Goal: Task Accomplishment & Management: Manage account settings

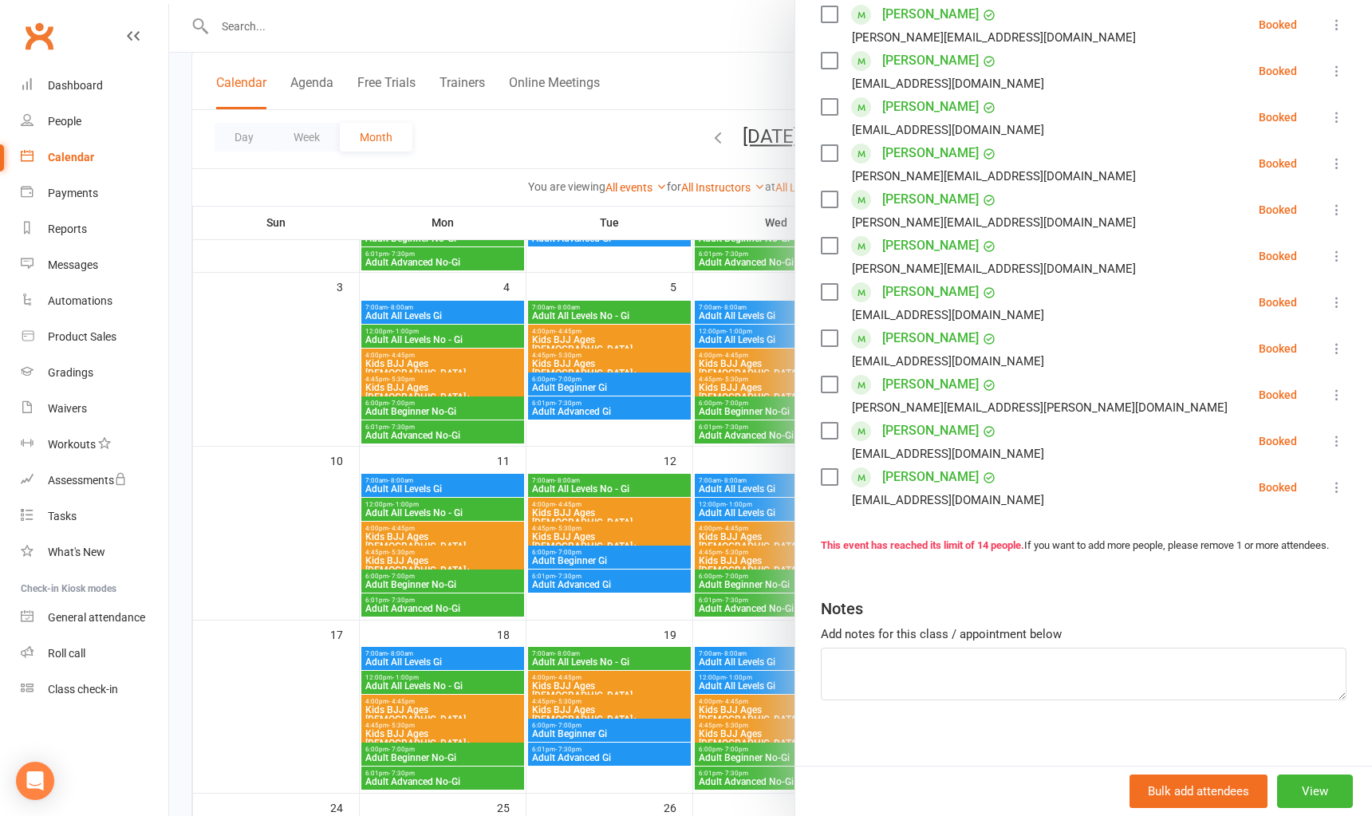
scroll to position [463, 0]
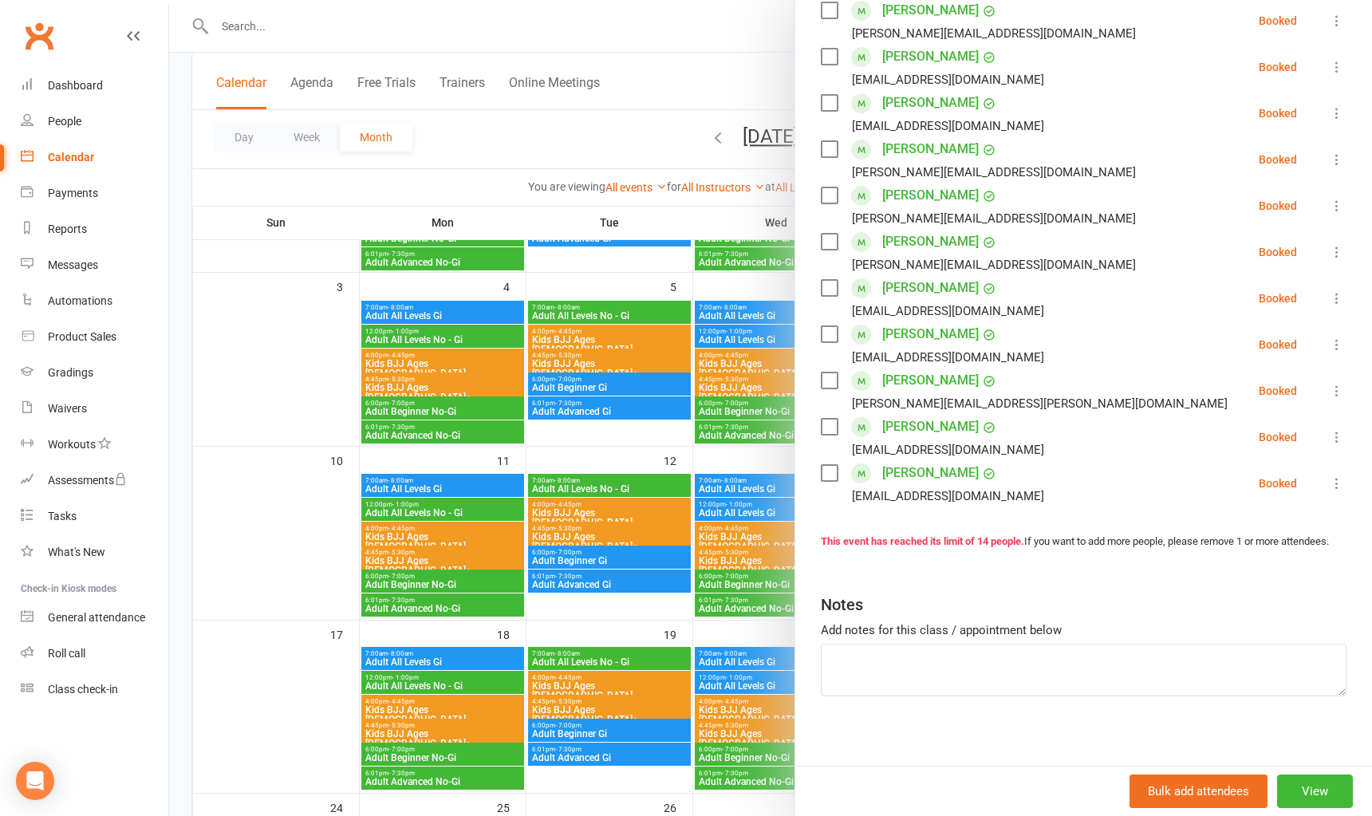
click at [1329, 475] on icon at bounding box center [1337, 483] width 16 height 16
click at [821, 465] on label at bounding box center [829, 473] width 16 height 16
click at [821, 280] on label at bounding box center [829, 288] width 16 height 16
click at [821, 234] on label at bounding box center [829, 242] width 16 height 16
click at [823, 187] on label at bounding box center [829, 195] width 16 height 16
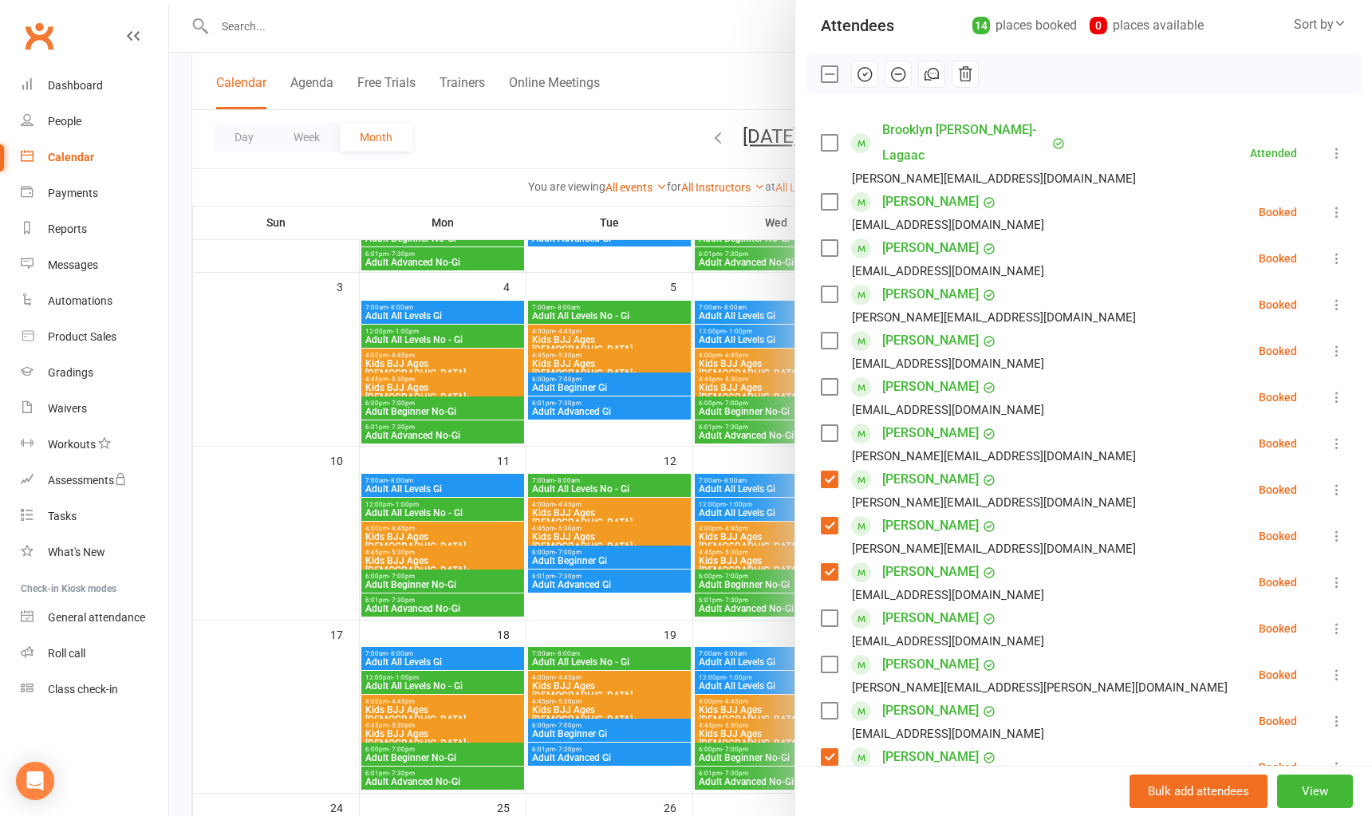
scroll to position [144, 0]
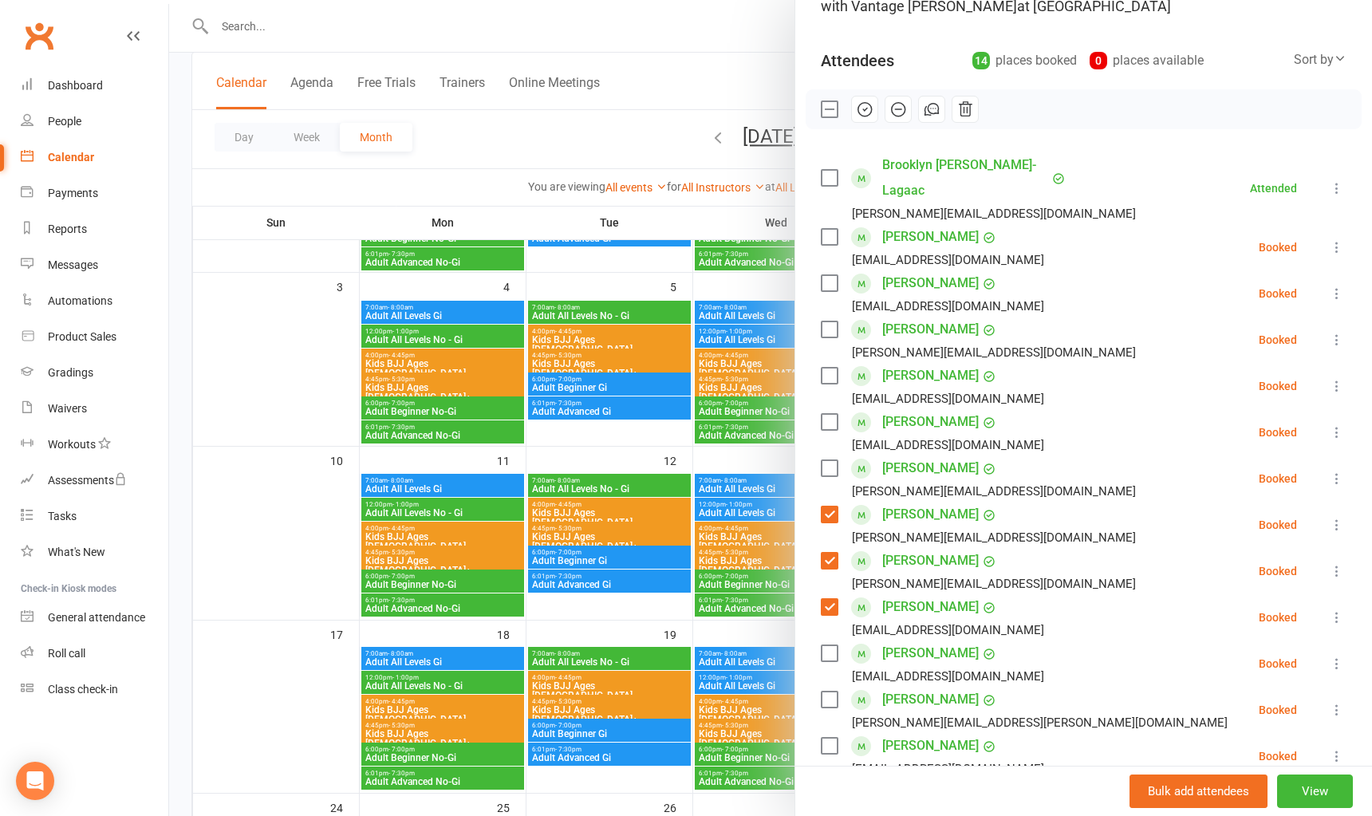
click at [821, 368] on label at bounding box center [829, 376] width 16 height 16
click at [823, 275] on label at bounding box center [829, 283] width 16 height 16
click at [823, 229] on label at bounding box center [829, 237] width 16 height 16
click at [828, 645] on label at bounding box center [829, 653] width 16 height 16
click at [821, 460] on label at bounding box center [829, 468] width 16 height 16
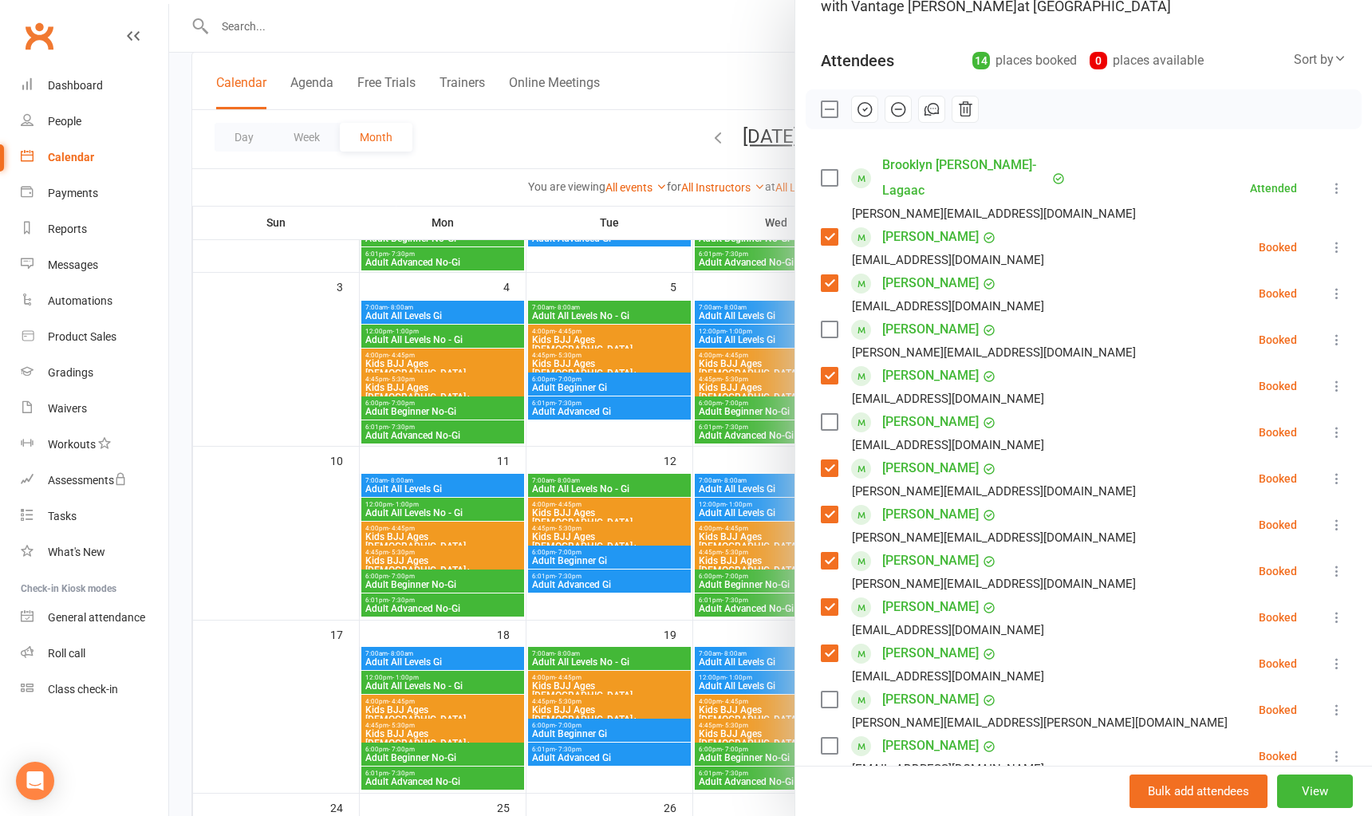
click at [824, 692] on label at bounding box center [829, 700] width 16 height 16
click at [821, 321] on label at bounding box center [829, 329] width 16 height 16
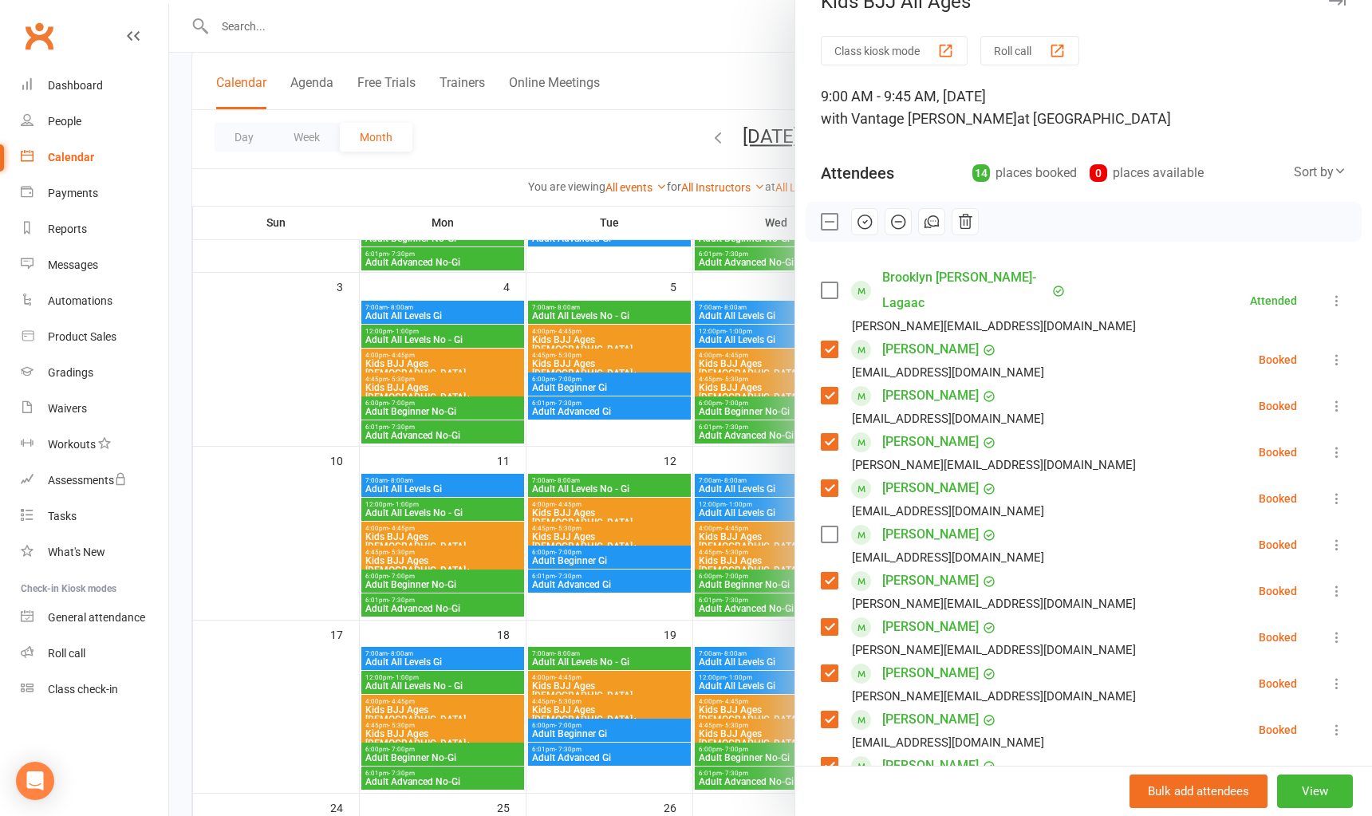
scroll to position [0, 0]
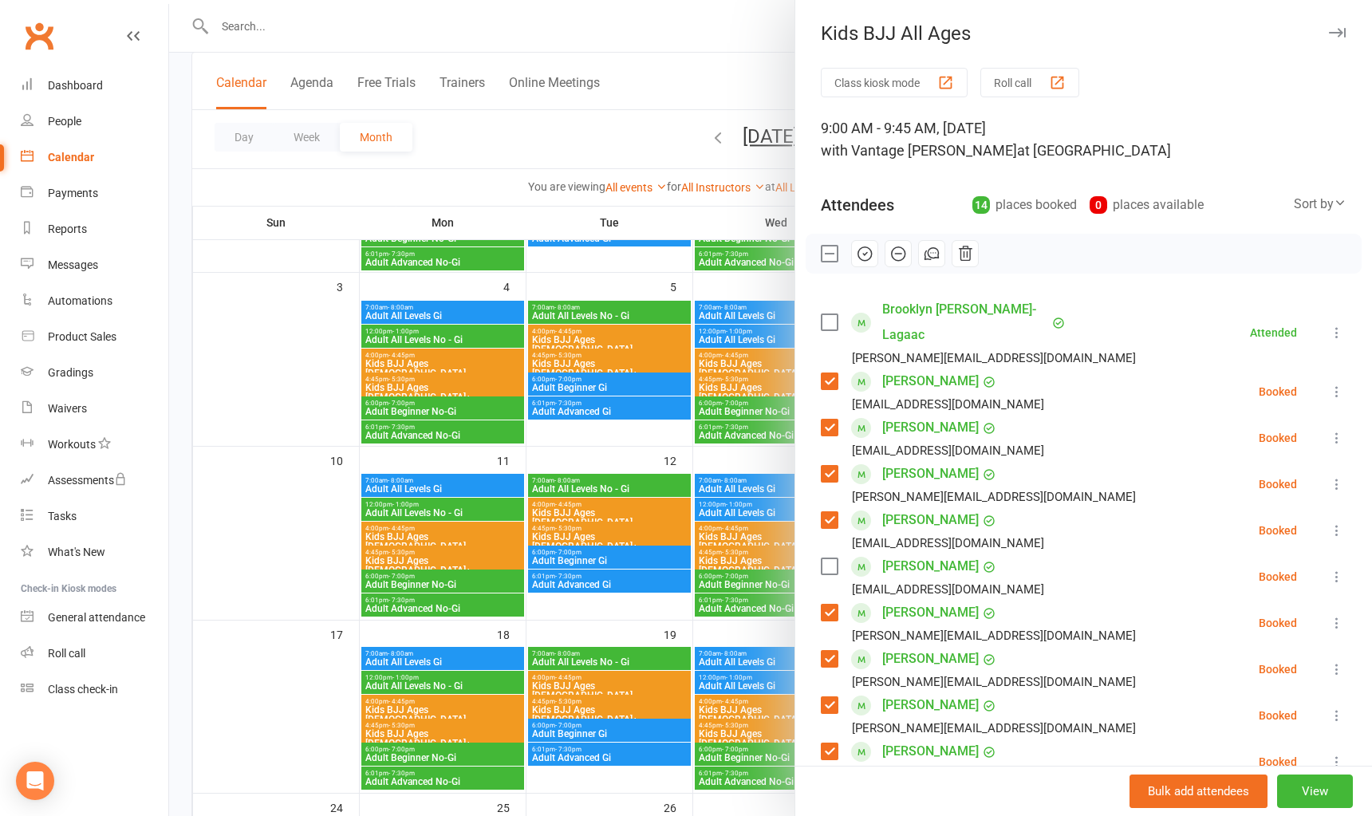
click at [856, 253] on icon "button" at bounding box center [865, 254] width 18 height 18
click at [927, 554] on link "Gus Morrissey" at bounding box center [930, 567] width 97 height 26
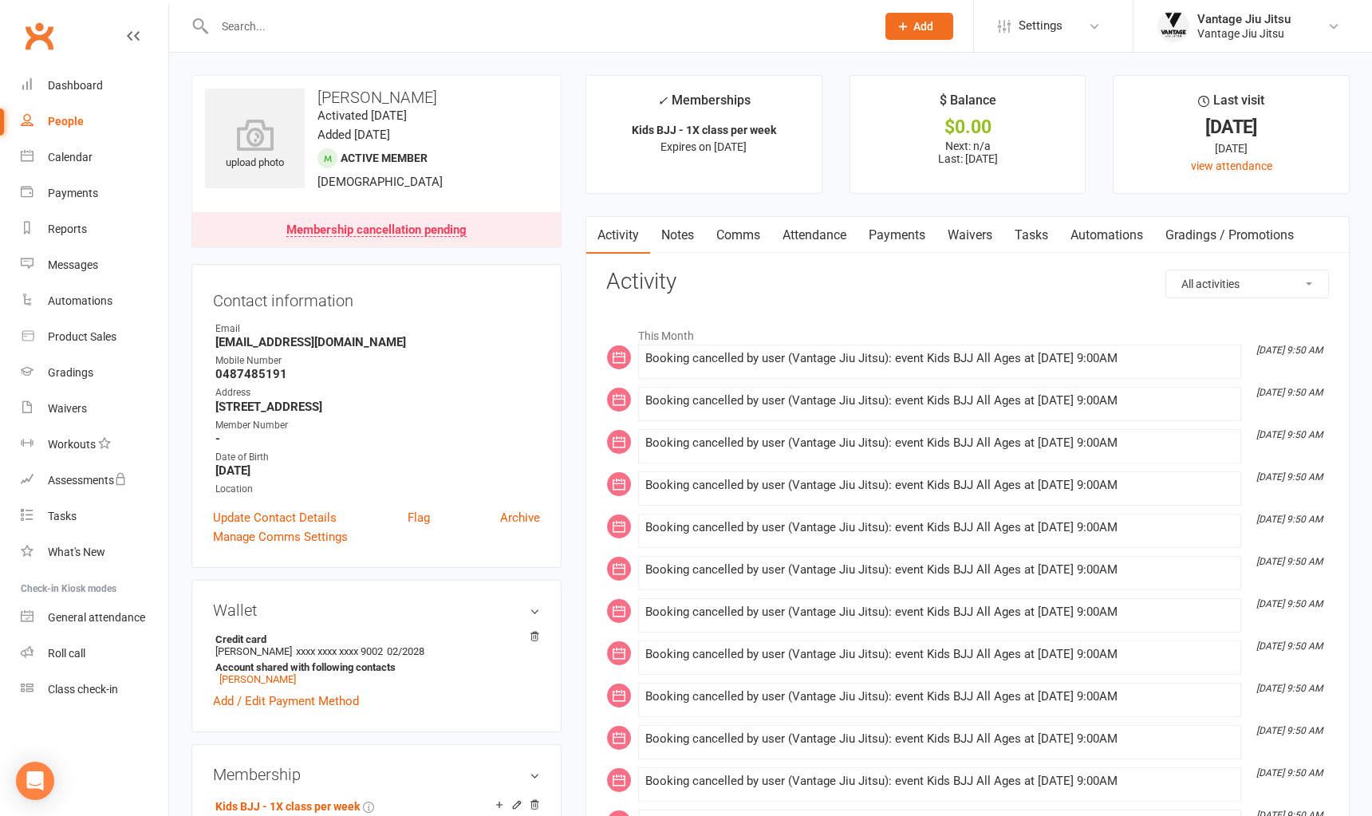
click at [31, 34] on link "Clubworx" at bounding box center [39, 36] width 40 height 40
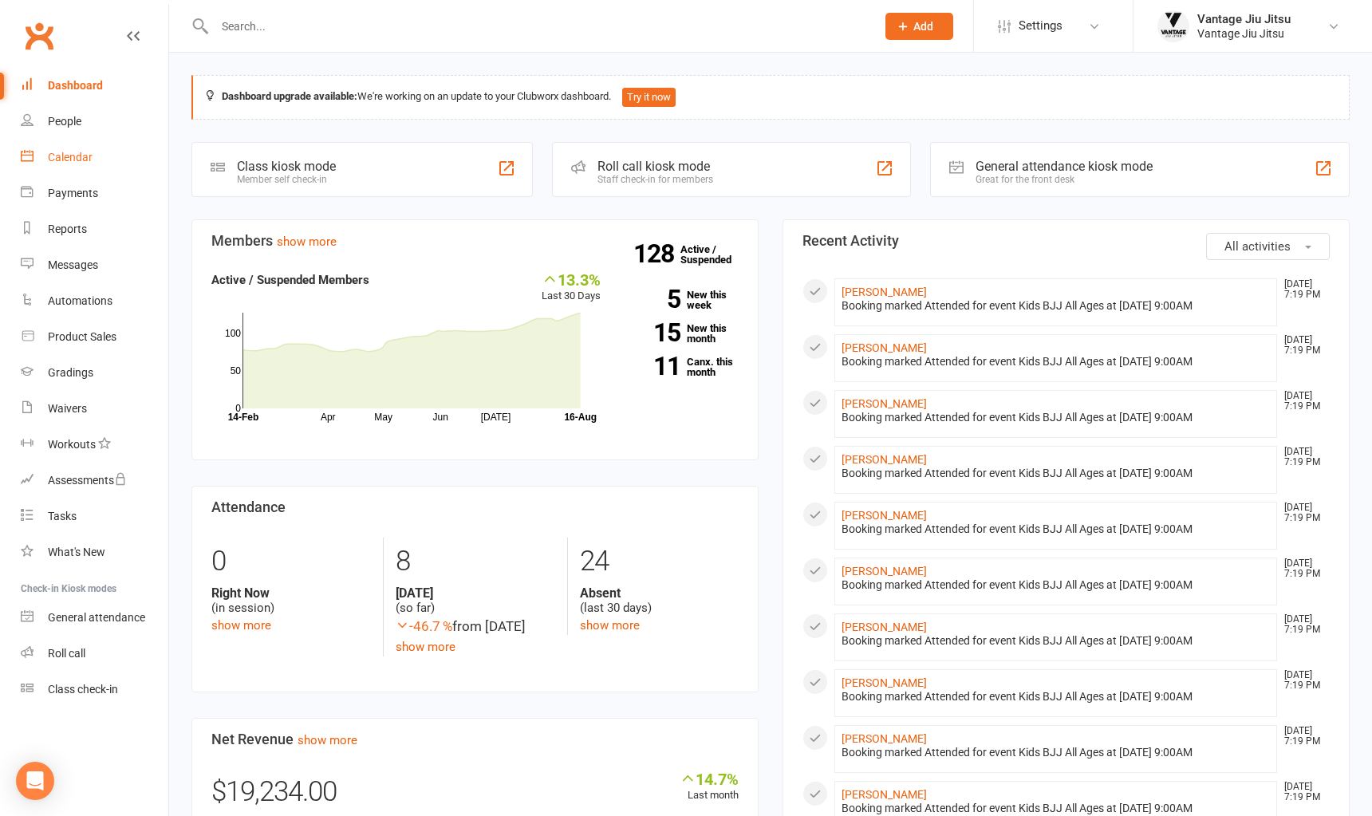
click at [77, 162] on div "Calendar" at bounding box center [70, 157] width 45 height 13
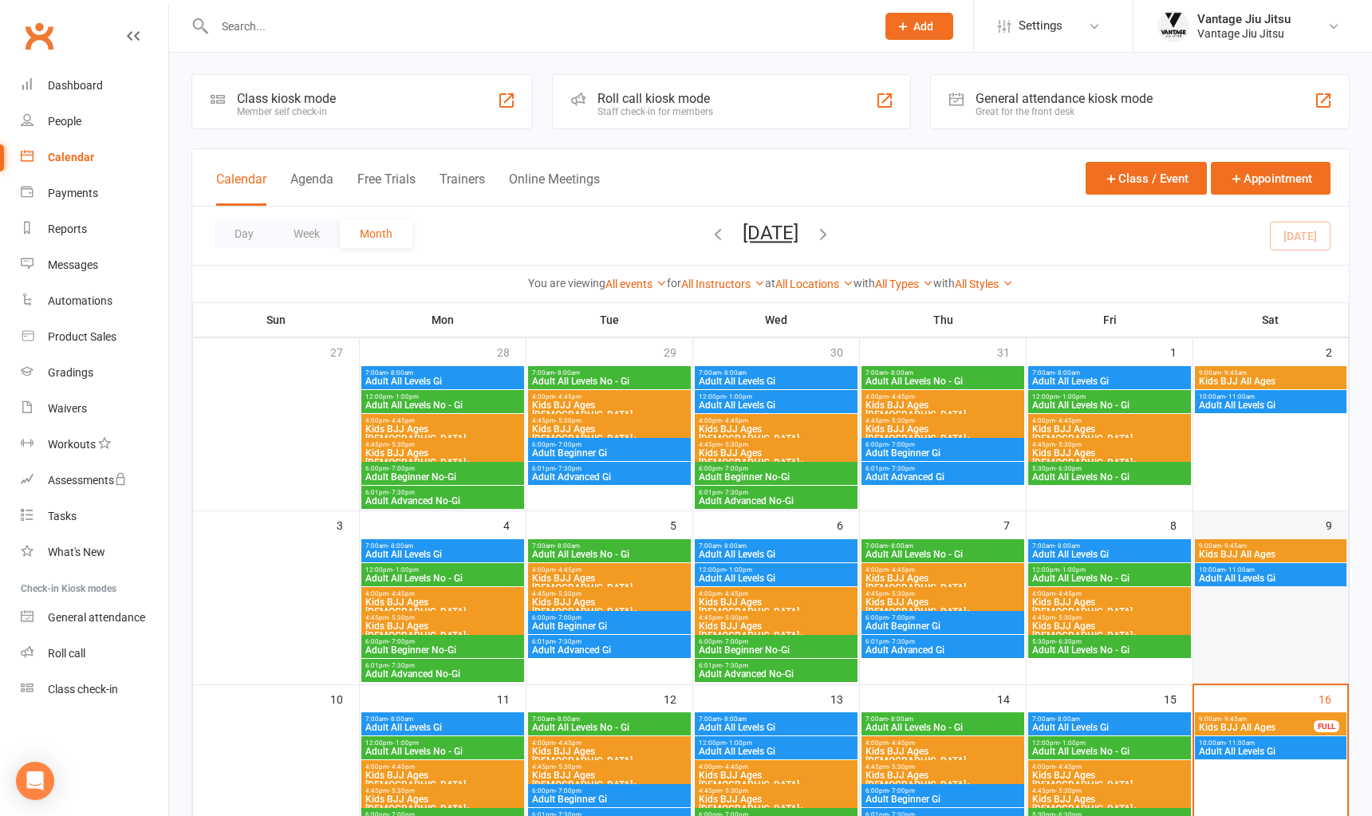
scroll to position [239, 0]
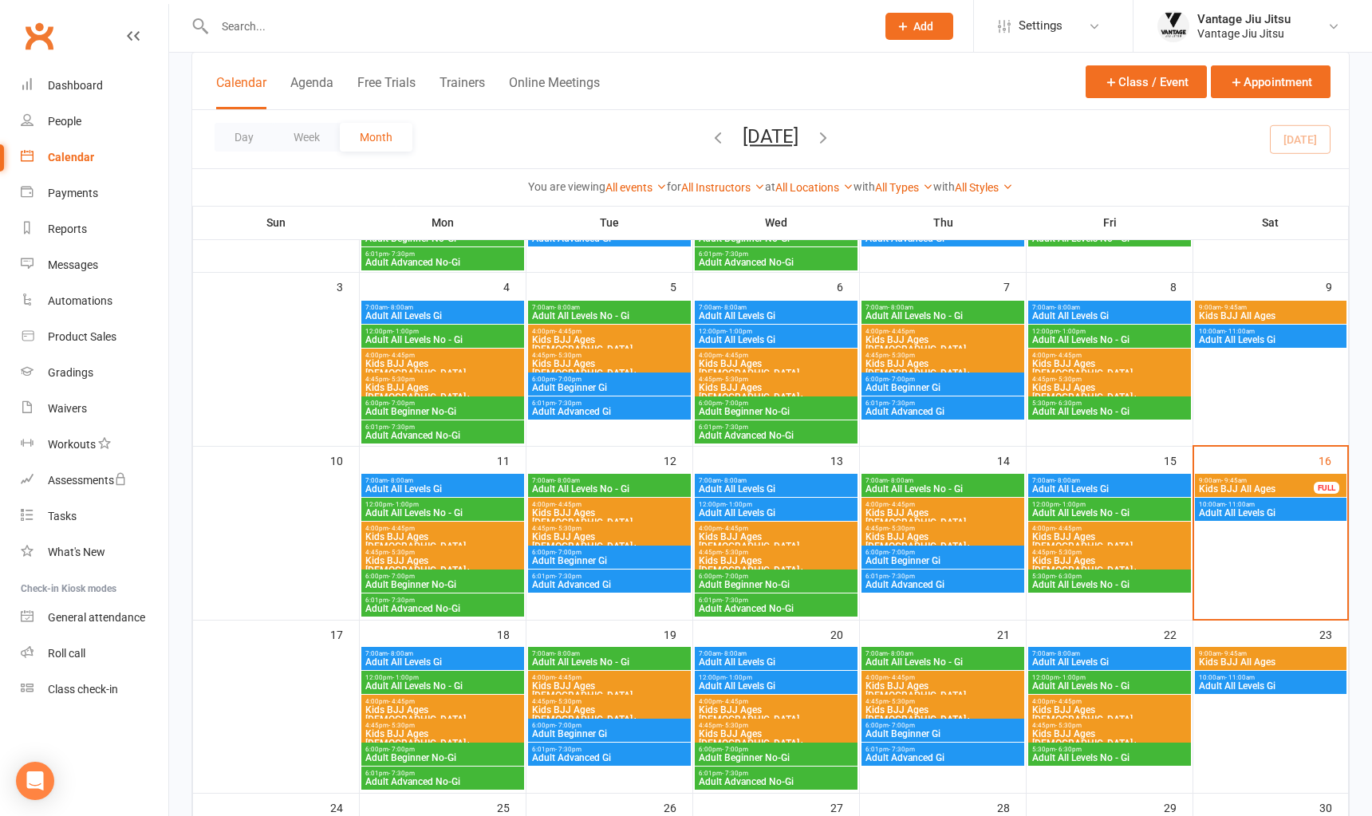
click at [1277, 511] on span "Adult All Levels Gi" at bounding box center [1270, 513] width 145 height 10
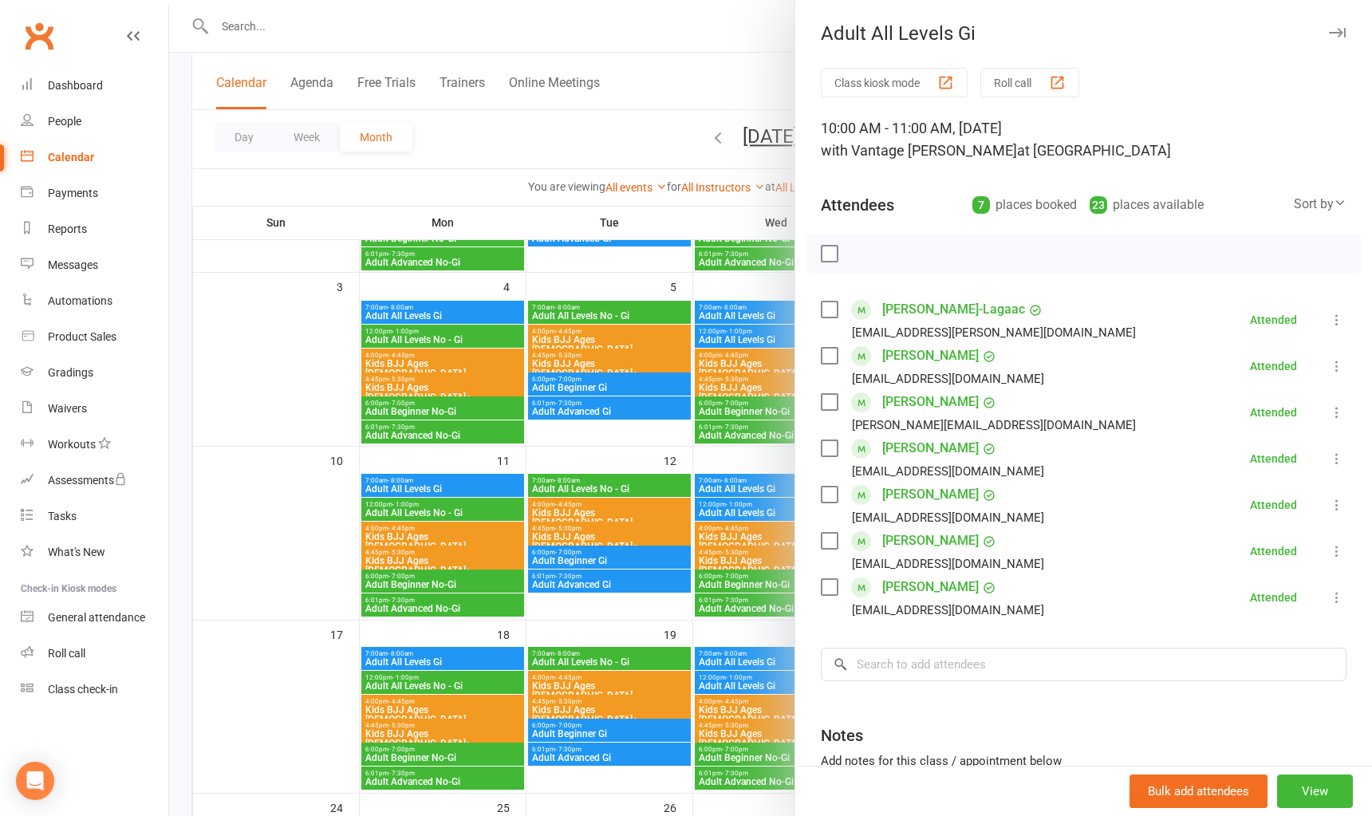
click at [32, 37] on link "Clubworx" at bounding box center [39, 36] width 40 height 40
